Goal: Task Accomplishment & Management: Complete application form

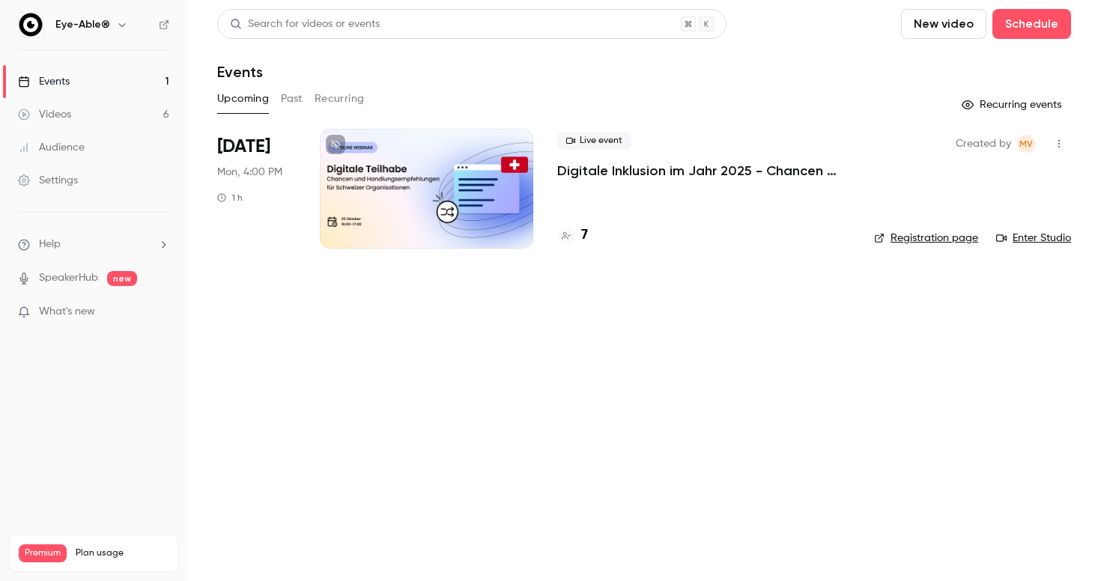
click at [291, 104] on button "Past" at bounding box center [292, 99] width 22 height 24
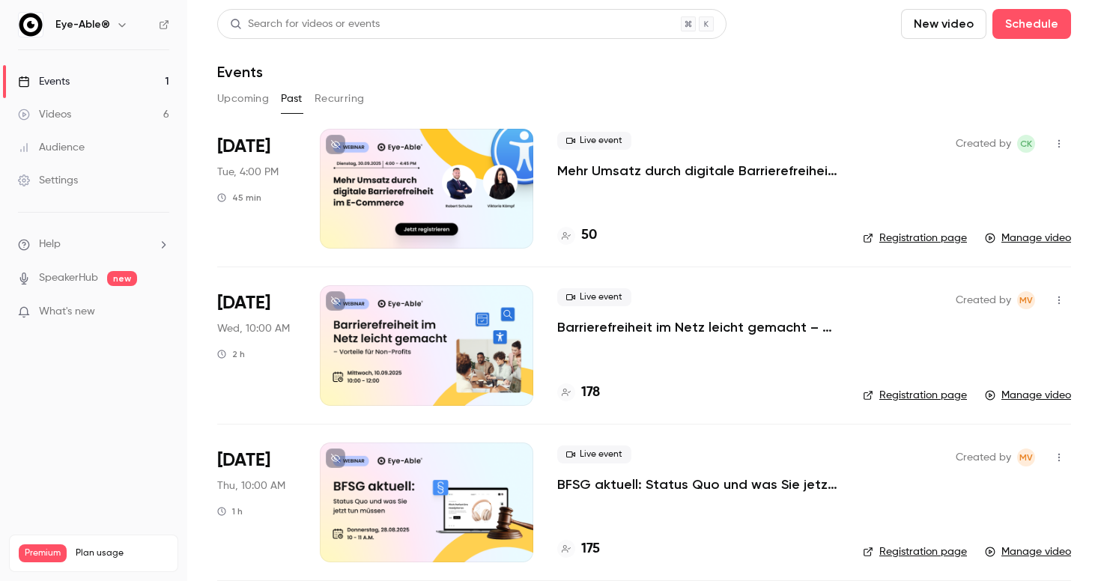
click at [429, 185] on div at bounding box center [427, 189] width 214 height 120
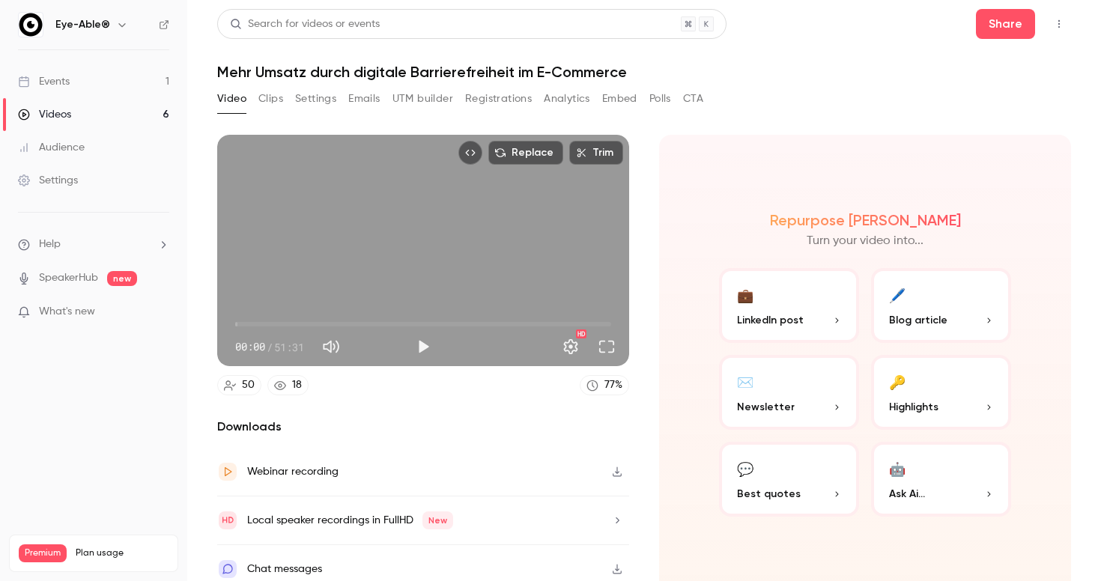
click at [59, 81] on div "Events" at bounding box center [44, 81] width 52 height 15
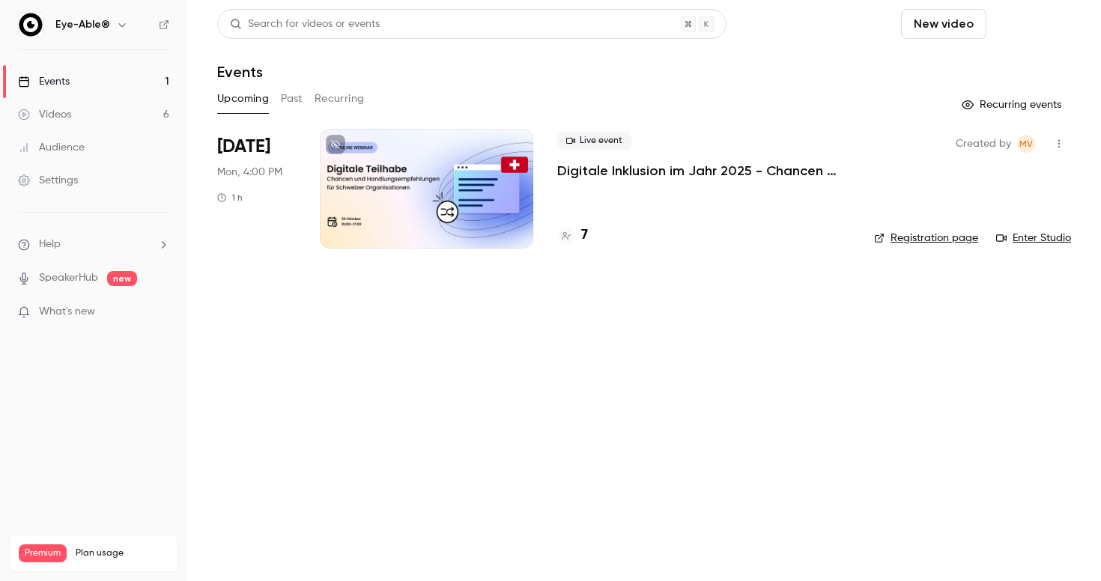
click at [993, 16] on button "Schedule" at bounding box center [1032, 24] width 79 height 30
click at [818, 61] on div "One time event" at bounding box center [823, 65] width 114 height 15
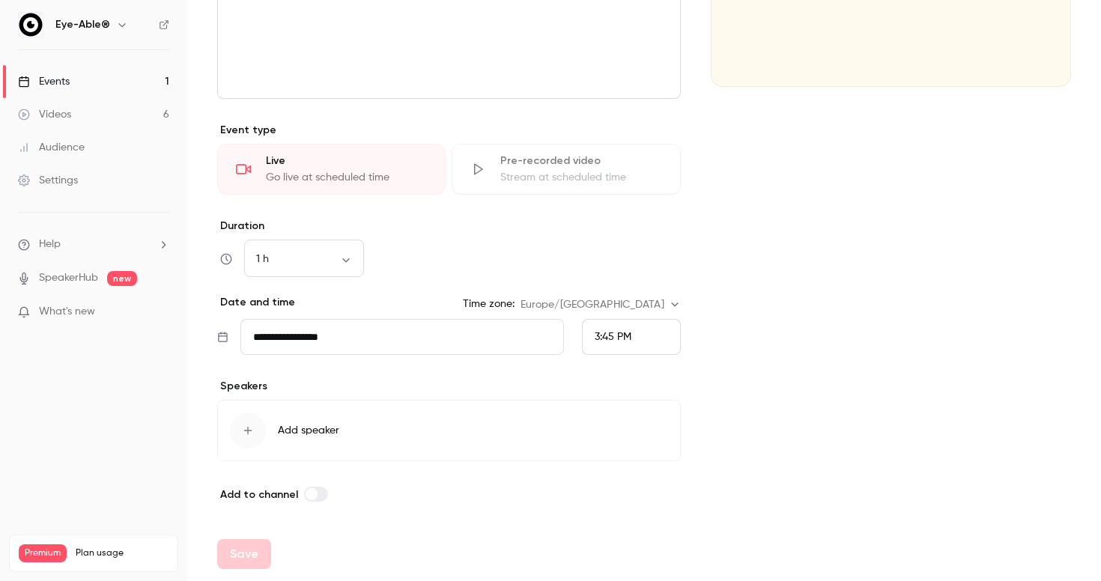
click at [295, 433] on span "Add speaker" at bounding box center [308, 430] width 61 height 15
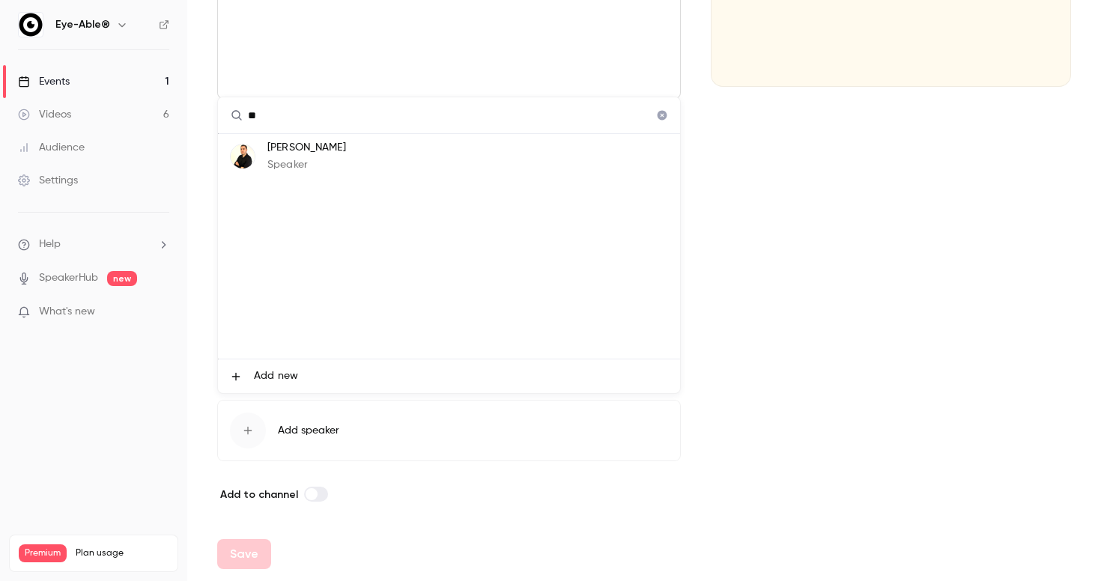
type input "**"
click at [849, 270] on div at bounding box center [550, 290] width 1101 height 581
